Goal: Task Accomplishment & Management: Use online tool/utility

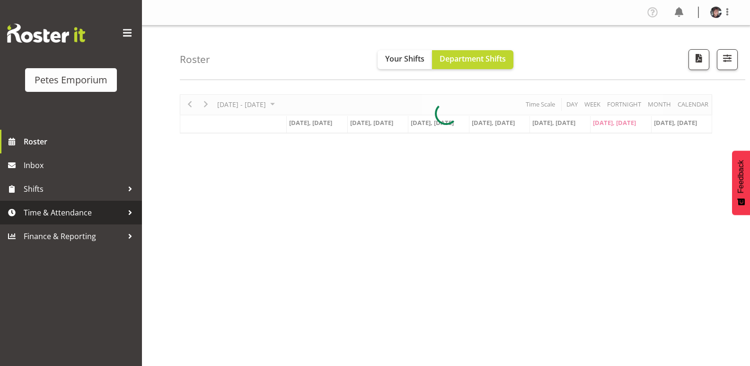
click at [89, 209] on span "Time & Attendance" at bounding box center [73, 212] width 99 height 14
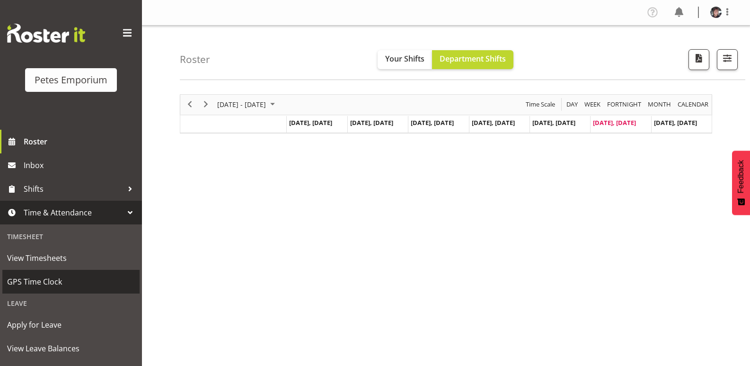
click at [53, 282] on span "GPS Time Clock" at bounding box center [71, 282] width 128 height 14
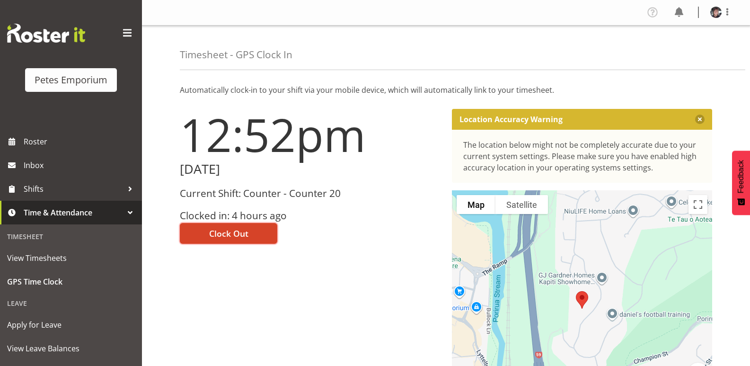
click at [247, 231] on span "Clock Out" at bounding box center [228, 233] width 39 height 12
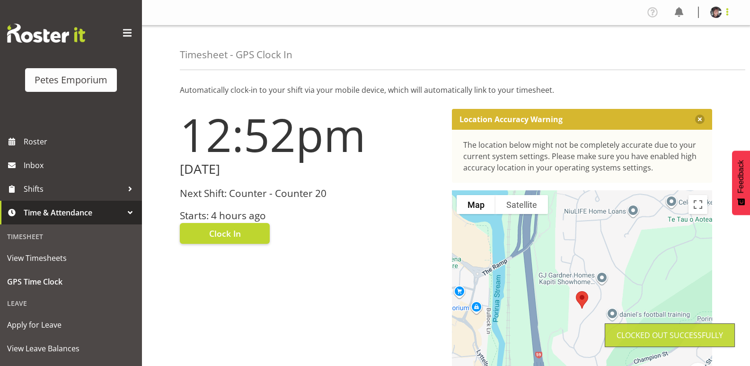
click at [728, 12] on span at bounding box center [727, 11] width 11 height 11
click at [672, 46] on link "Log Out" at bounding box center [687, 49] width 91 height 17
